Goal: Ask a question

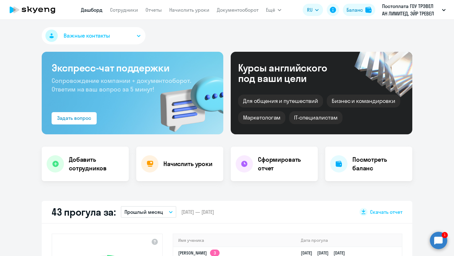
select select "30"
click at [445, 244] on circle at bounding box center [438, 240] width 17 height 17
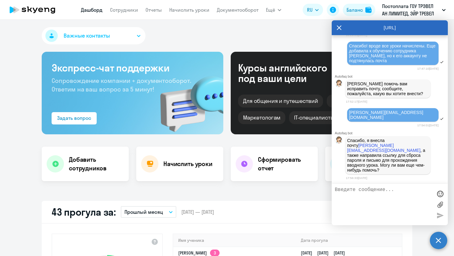
scroll to position [35896, 0]
click at [355, 197] on textarea at bounding box center [384, 204] width 98 height 35
type textarea "да, поменяйте пожалуйста программу"
click at [111, 8] on link "Сотрудники" at bounding box center [124, 10] width 28 height 6
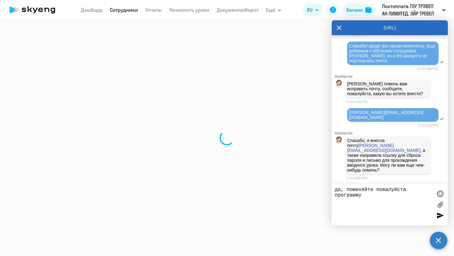
select select "30"
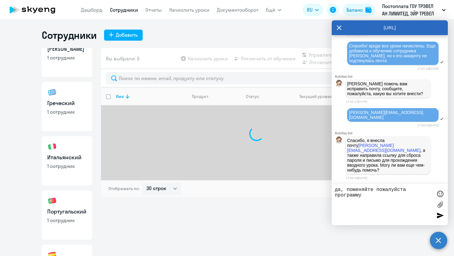
scroll to position [185, 0]
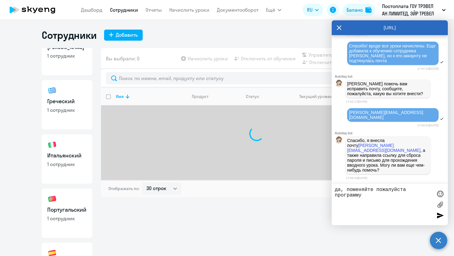
click at [63, 110] on p "1 сотрудник" at bounding box center [67, 110] width 40 height 7
select select "30"
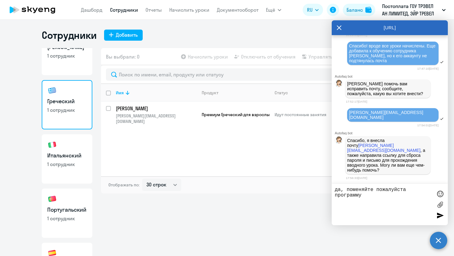
click at [377, 198] on textarea "да, поменяйте пожалуйста программу" at bounding box center [384, 204] width 98 height 35
paste textarea "[PERSON_NAME][EMAIL_ADDRESS][DOMAIN_NAME]"
type textarea "да, поменяйте пожалуйста программу [PERSON_NAME][EMAIL_ADDRESS][DOMAIN_NAME], н…"
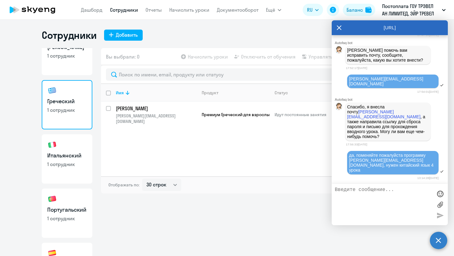
scroll to position [35926, 0]
click at [69, 161] on link "Итальянский 1 сотрудник" at bounding box center [67, 159] width 51 height 49
select select "30"
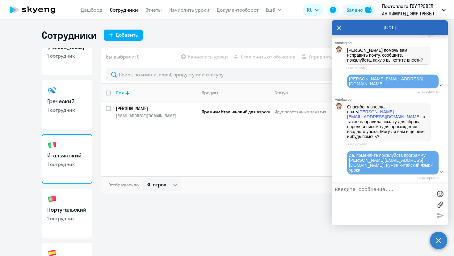
click at [66, 105] on h3 "Греческий" at bounding box center [67, 102] width 40 height 8
select select "30"
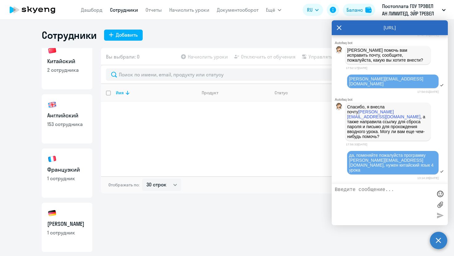
scroll to position [7, 0]
click at [66, 57] on link "Китайский 2 сотрудника" at bounding box center [67, 65] width 51 height 49
select select "30"
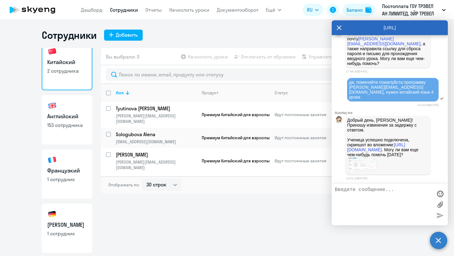
scroll to position [36008, 0]
click at [365, 199] on textarea at bounding box center [384, 204] width 98 height 35
type textarea "с"
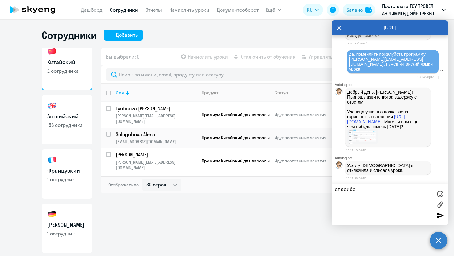
type textarea "спасибо!"
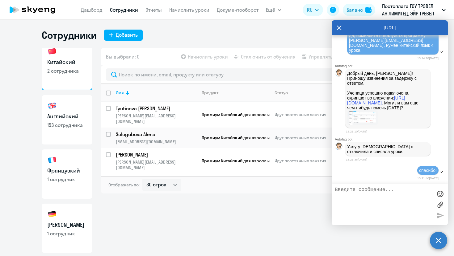
scroll to position [36056, 0]
type textarea "это все)"
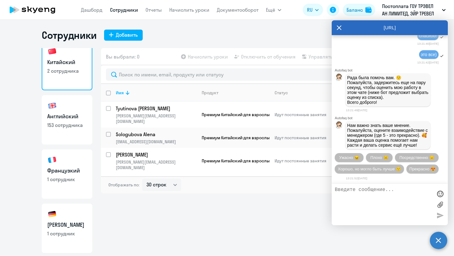
scroll to position [36204, 0]
click at [430, 168] on span "Прекрасно 😍" at bounding box center [422, 169] width 26 height 5
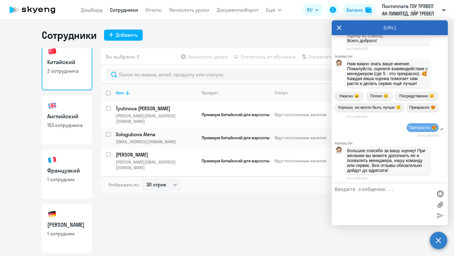
scroll to position [36269, 0]
click at [337, 29] on icon at bounding box center [338, 27] width 5 height 15
